Goal: Task Accomplishment & Management: Manage account settings

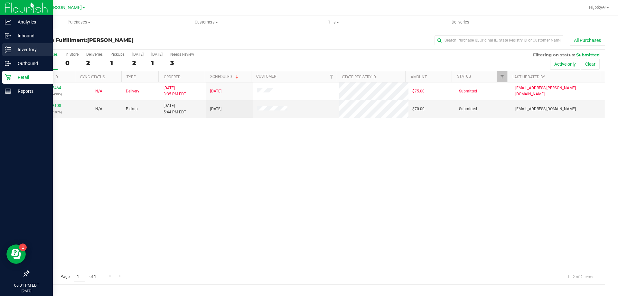
click at [21, 50] on p "Inventory" at bounding box center [30, 50] width 39 height 8
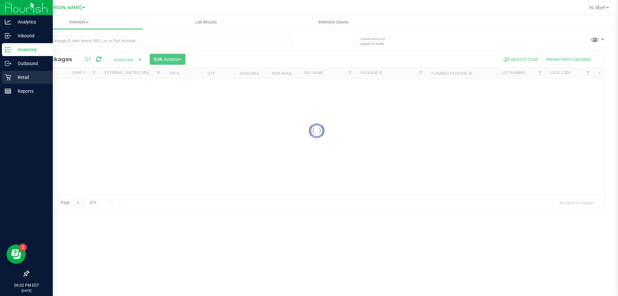
click at [30, 77] on p "Retail" at bounding box center [30, 77] width 39 height 8
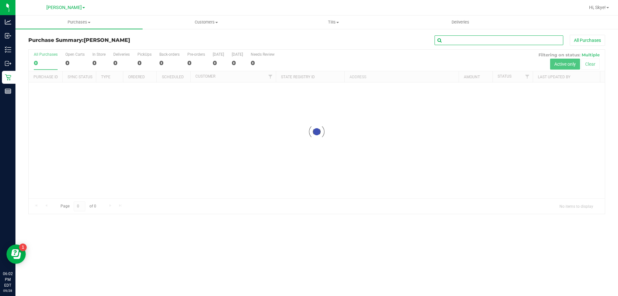
click at [489, 42] on input "text" at bounding box center [499, 40] width 129 height 10
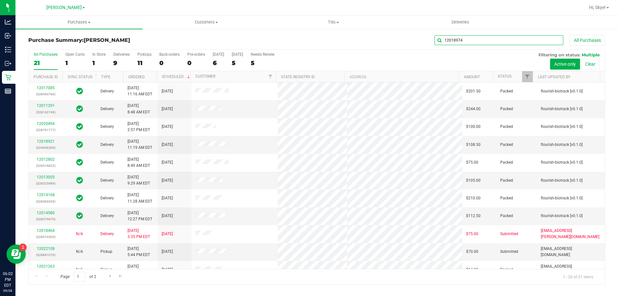
type input "12018974"
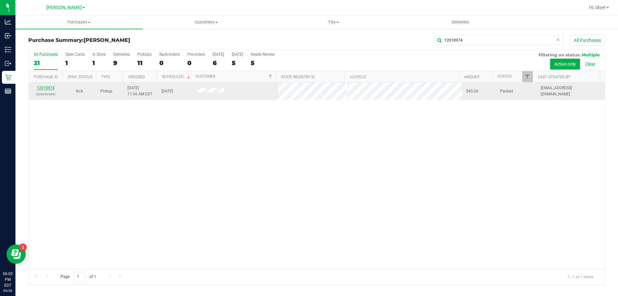
click at [44, 86] on link "12018974" at bounding box center [46, 88] width 18 height 5
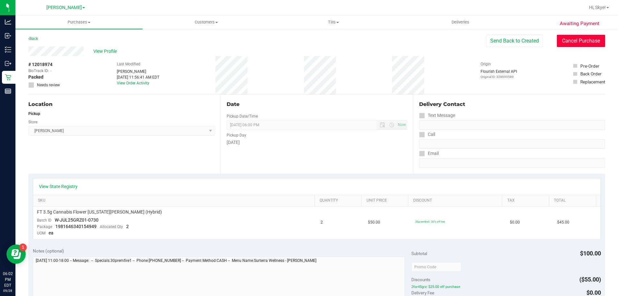
click at [569, 37] on button "Cancel Purchase" at bounding box center [581, 41] width 48 height 12
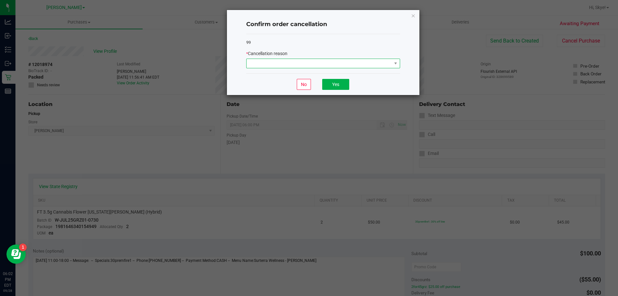
click at [339, 64] on span at bounding box center [319, 63] width 145 height 9
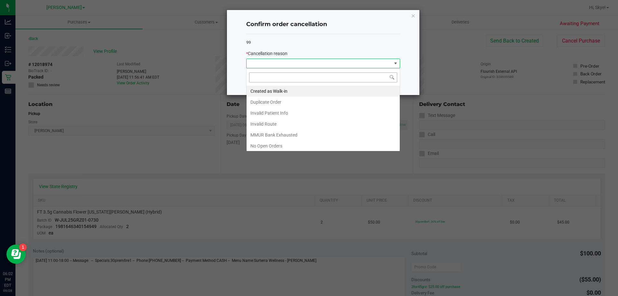
scroll to position [10, 154]
click at [400, 135] on div "Created as Walk-in Duplicate Order Invalid Patient Info Invalid Route MMUR Bank…" at bounding box center [323, 118] width 153 height 64
click at [277, 114] on li "No Show" at bounding box center [323, 111] width 153 height 11
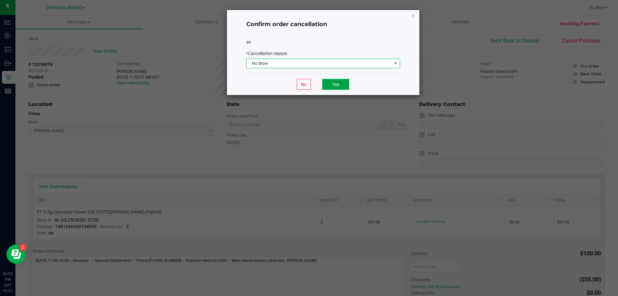
click at [337, 80] on button "Yes" at bounding box center [335, 84] width 27 height 11
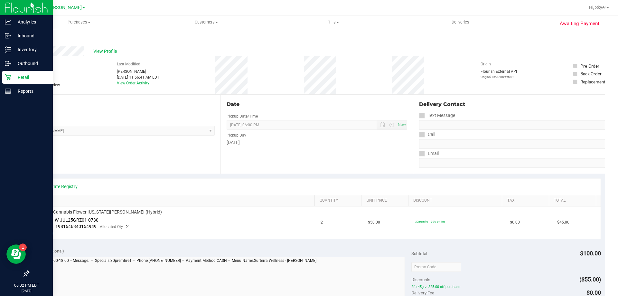
click at [12, 79] on p "Retail" at bounding box center [30, 77] width 39 height 8
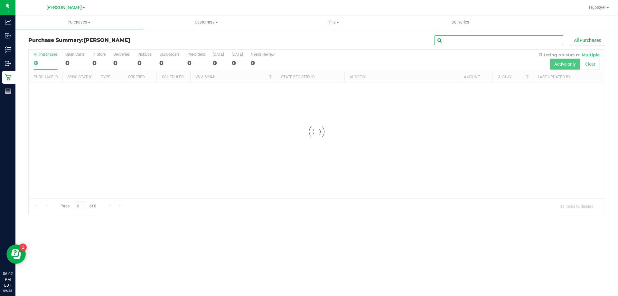
click at [460, 40] on input "text" at bounding box center [499, 40] width 129 height 10
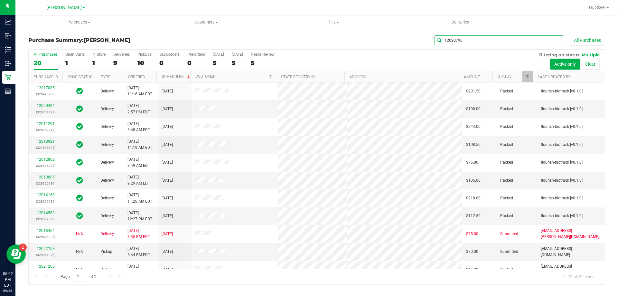
type input "12020790"
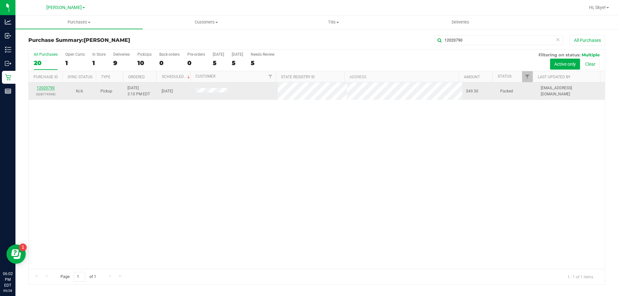
click at [39, 89] on link "12020790" at bounding box center [46, 88] width 18 height 5
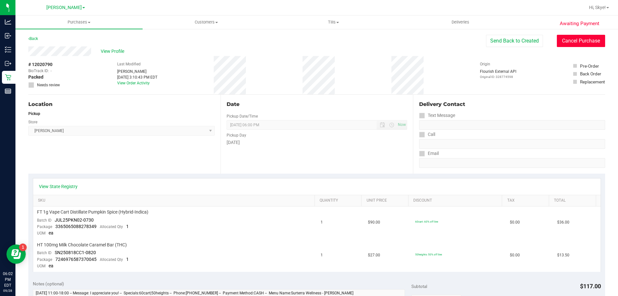
click at [571, 43] on button "Cancel Purchase" at bounding box center [581, 41] width 48 height 12
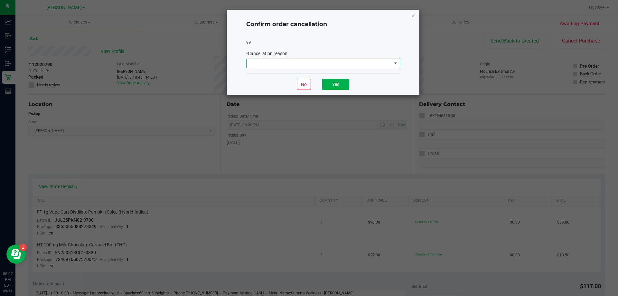
click at [299, 60] on span at bounding box center [319, 63] width 145 height 9
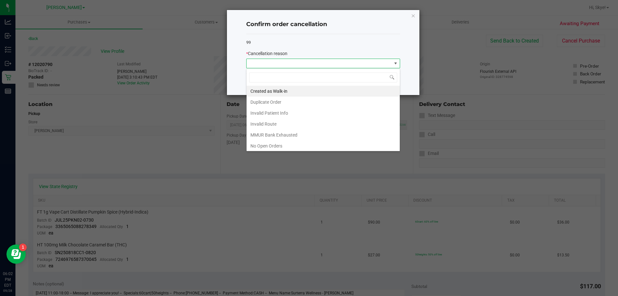
scroll to position [45, 0]
click at [275, 114] on li "No Show" at bounding box center [323, 111] width 153 height 11
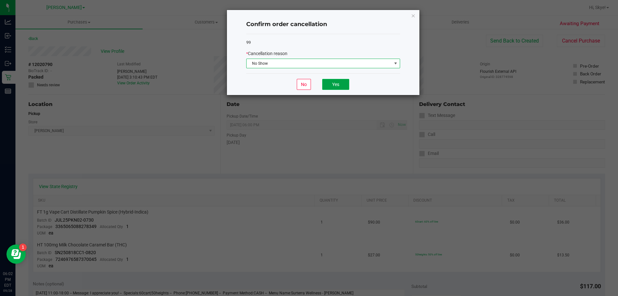
click at [334, 84] on button "Yes" at bounding box center [335, 84] width 27 height 11
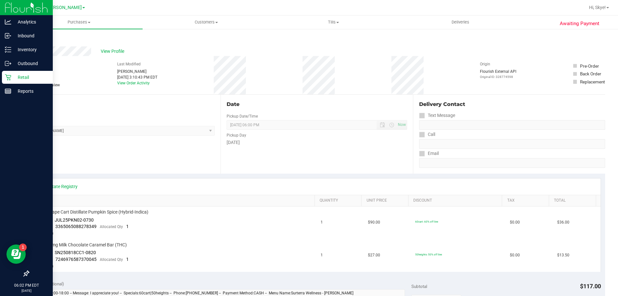
click at [12, 79] on p "Retail" at bounding box center [30, 77] width 39 height 8
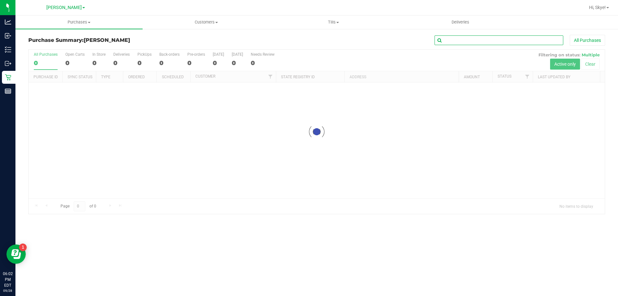
click at [473, 42] on input "text" at bounding box center [499, 40] width 129 height 10
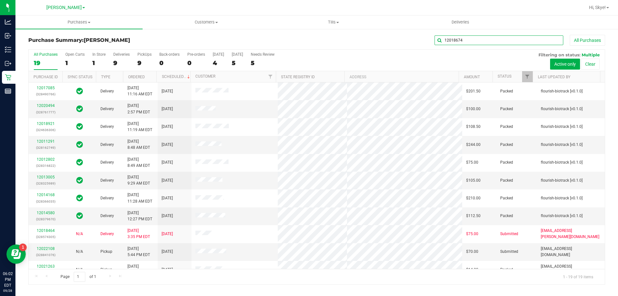
type input "12018674"
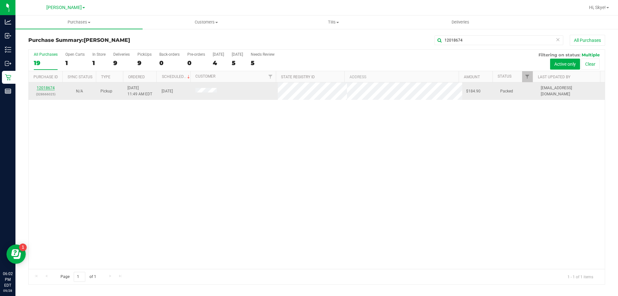
click at [41, 87] on link "12018674" at bounding box center [46, 88] width 18 height 5
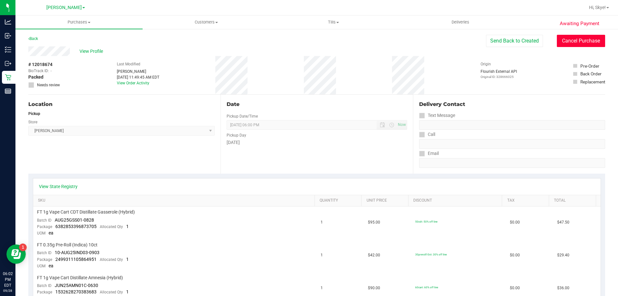
click at [562, 41] on button "Cancel Purchase" at bounding box center [581, 41] width 48 height 12
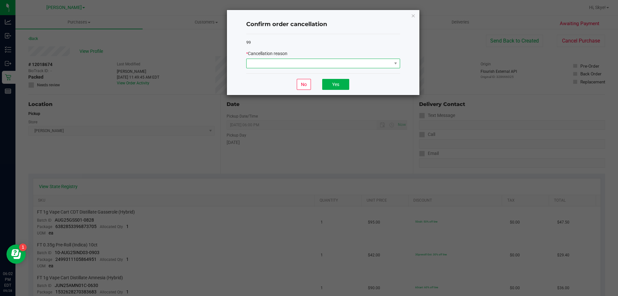
click at [274, 62] on span at bounding box center [319, 63] width 145 height 9
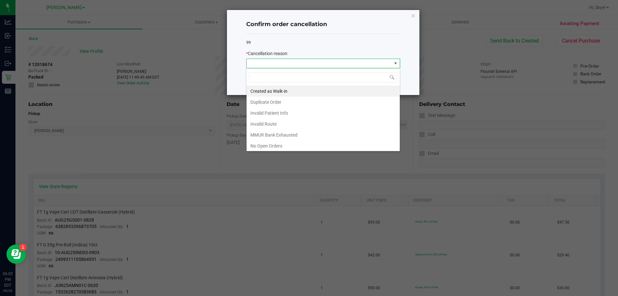
scroll to position [45, 0]
click at [269, 113] on li "No Show" at bounding box center [323, 111] width 153 height 11
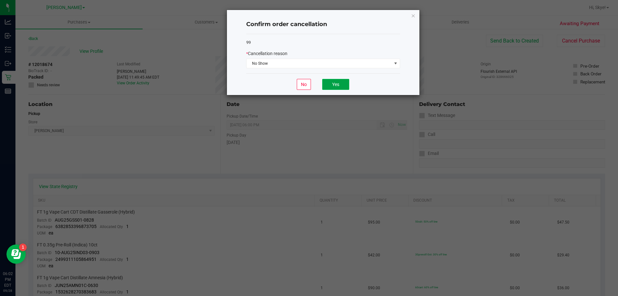
click at [338, 85] on button "Yes" at bounding box center [335, 84] width 27 height 11
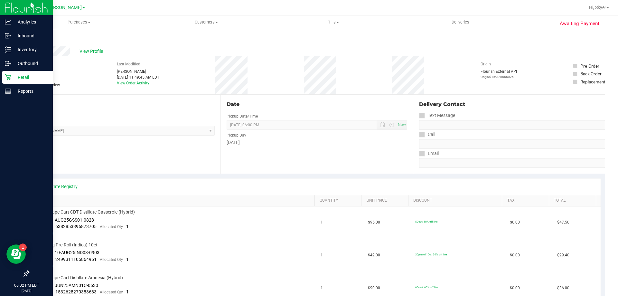
click at [26, 76] on p "Retail" at bounding box center [30, 77] width 39 height 8
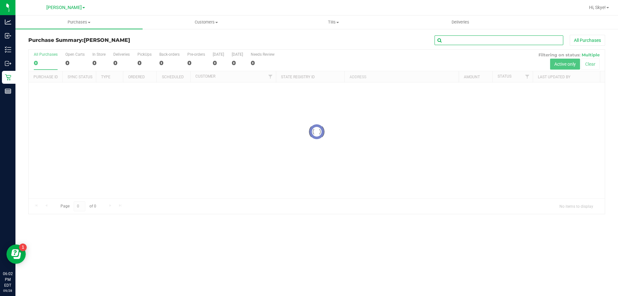
click at [463, 40] on input "text" at bounding box center [499, 40] width 129 height 10
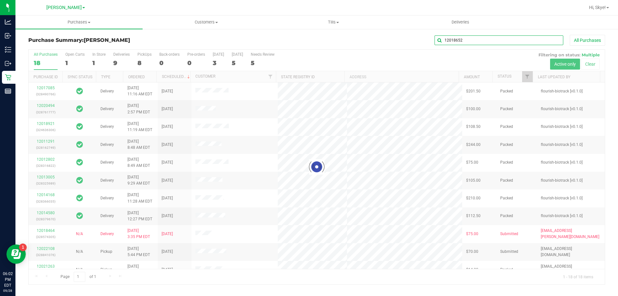
type input "12018652"
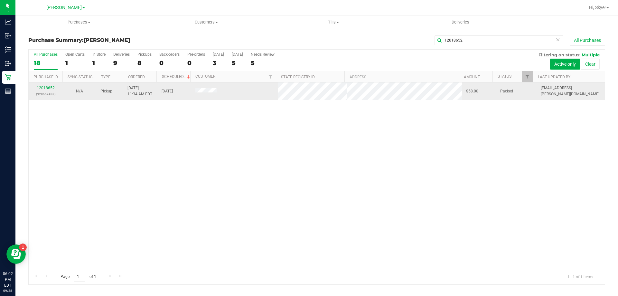
click at [50, 88] on link "12018652" at bounding box center [46, 88] width 18 height 5
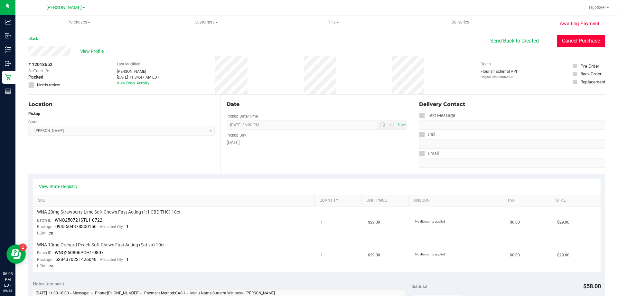
click at [571, 37] on button "Cancel Purchase" at bounding box center [581, 41] width 48 height 12
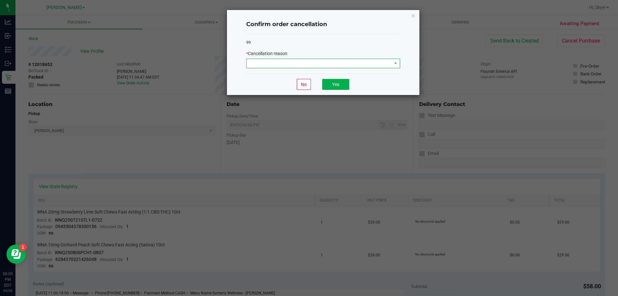
click at [287, 61] on span at bounding box center [319, 63] width 145 height 9
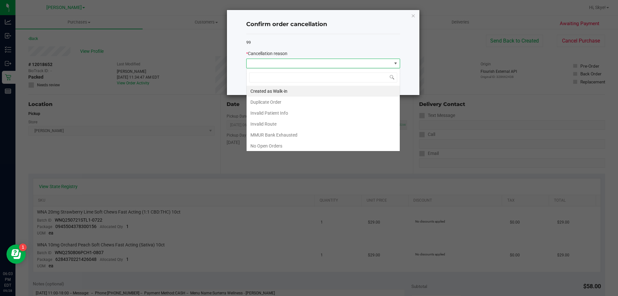
scroll to position [10, 154]
drag, startPoint x: 400, startPoint y: 108, endPoint x: 400, endPoint y: 123, distance: 15.1
click at [400, 123] on div "Created as Walk-in Duplicate Order Invalid Patient Info Invalid Route MMUR Bank…" at bounding box center [323, 118] width 153 height 64
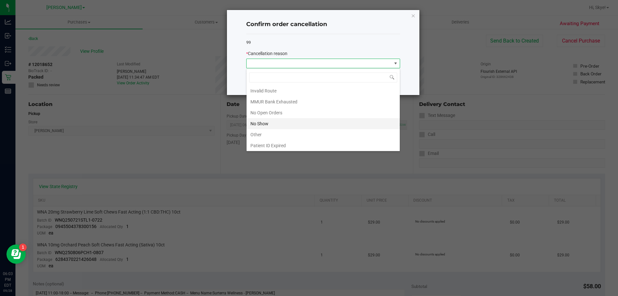
click at [289, 126] on li "No Show" at bounding box center [323, 123] width 153 height 11
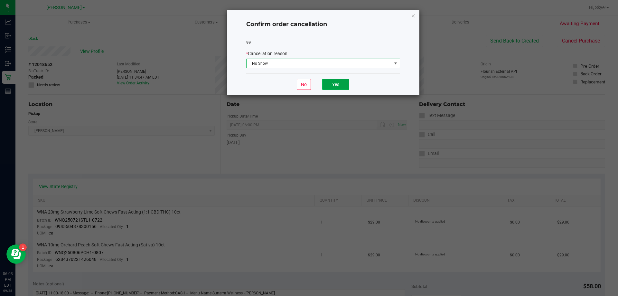
click at [345, 84] on button "Yes" at bounding box center [335, 84] width 27 height 11
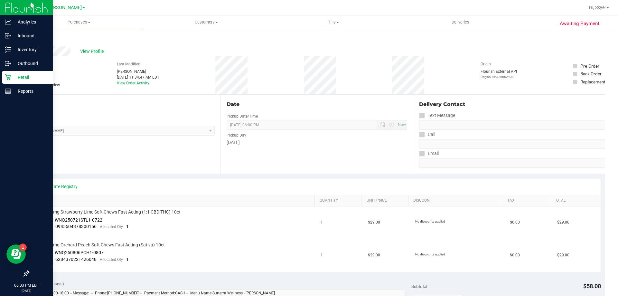
click at [3, 77] on div "Retail" at bounding box center [27, 77] width 51 height 13
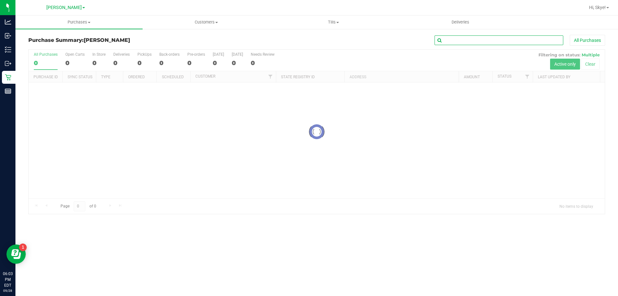
click at [468, 43] on input "text" at bounding box center [499, 40] width 129 height 10
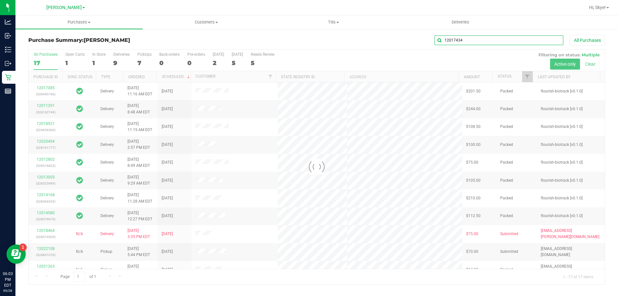
type input "12017434"
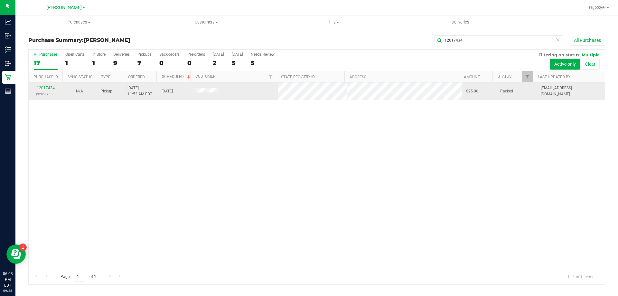
click at [53, 90] on div "12017434 (328509656)" at bounding box center [46, 91] width 26 height 12
click at [51, 88] on link "12017434" at bounding box center [46, 88] width 18 height 5
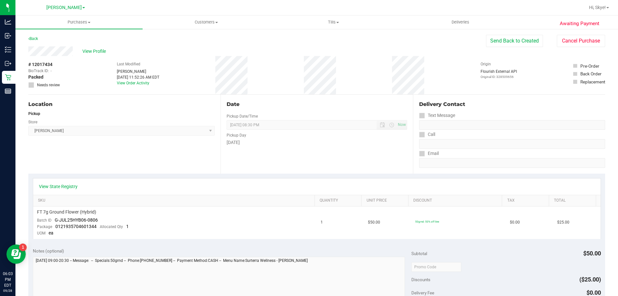
click at [562, 34] on div "Awaiting Payment Back Send Back to Created Cancel Purchase View Profile # 12017…" at bounding box center [316, 275] width 603 height 494
click at [598, 41] on button "Cancel Purchase" at bounding box center [581, 41] width 48 height 12
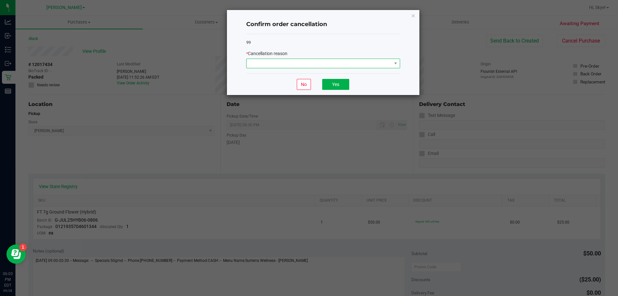
click at [374, 59] on span at bounding box center [323, 64] width 154 height 10
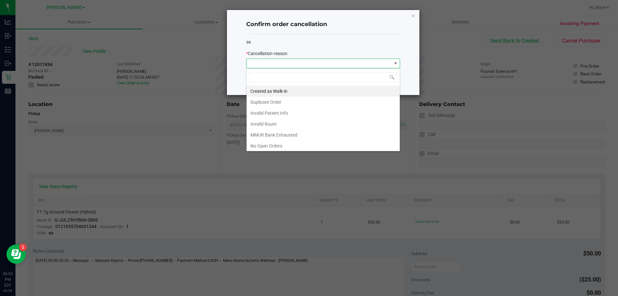
scroll to position [45, 0]
click at [289, 112] on li "No Show" at bounding box center [323, 111] width 153 height 11
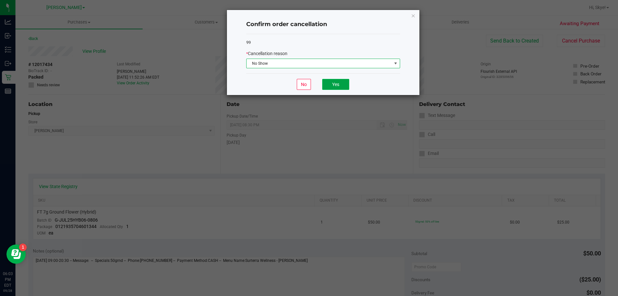
click at [342, 88] on button "Yes" at bounding box center [335, 84] width 27 height 11
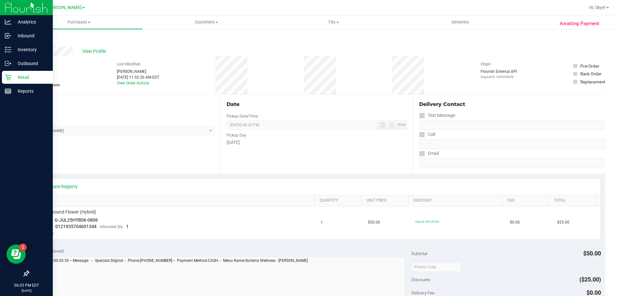
click at [12, 79] on p "Retail" at bounding box center [30, 77] width 39 height 8
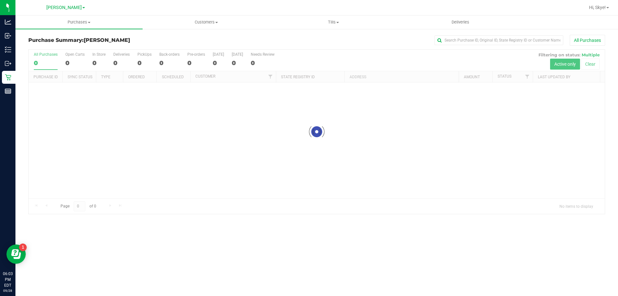
click at [474, 52] on div at bounding box center [317, 132] width 576 height 164
click at [478, 41] on input "text" at bounding box center [499, 40] width 129 height 10
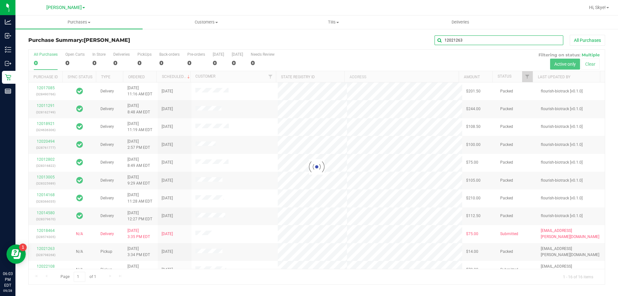
type input "12021263"
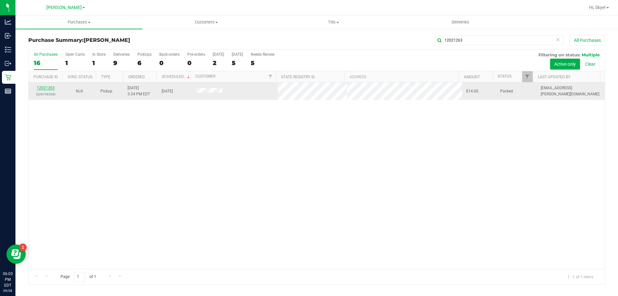
click at [52, 89] on link "12021263" at bounding box center [46, 88] width 18 height 5
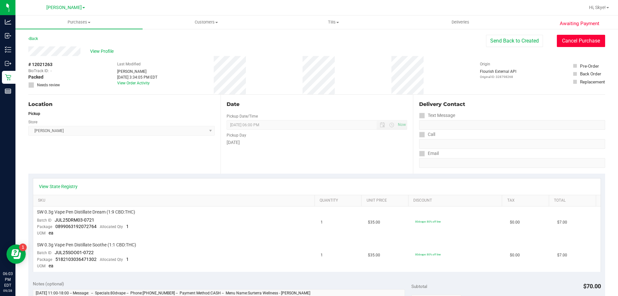
click at [575, 39] on button "Cancel Purchase" at bounding box center [581, 41] width 48 height 12
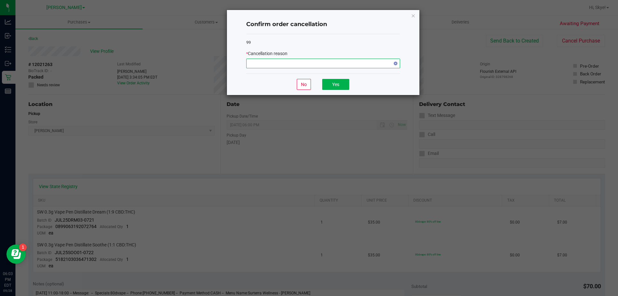
click at [348, 67] on span "NO DATA FOUND" at bounding box center [319, 63] width 145 height 9
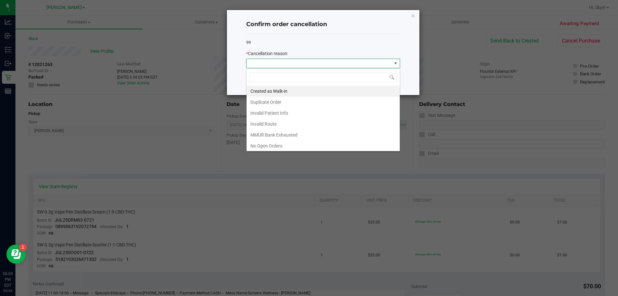
scroll to position [45, 0]
click at [281, 113] on li "No Show" at bounding box center [323, 111] width 153 height 11
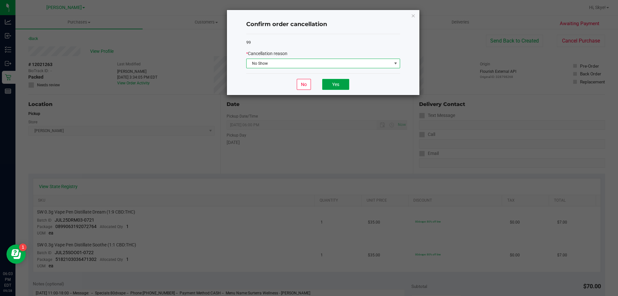
click at [341, 84] on button "Yes" at bounding box center [335, 84] width 27 height 11
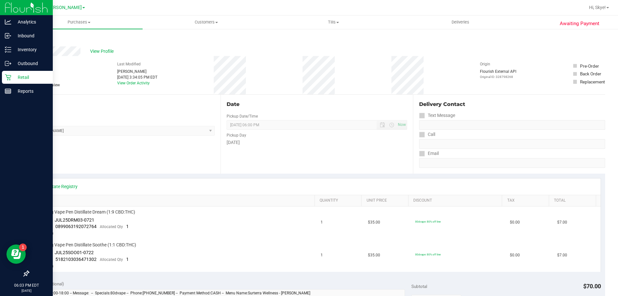
click at [9, 83] on div "Retail" at bounding box center [27, 77] width 51 height 13
